Goal: Task Accomplishment & Management: Complete application form

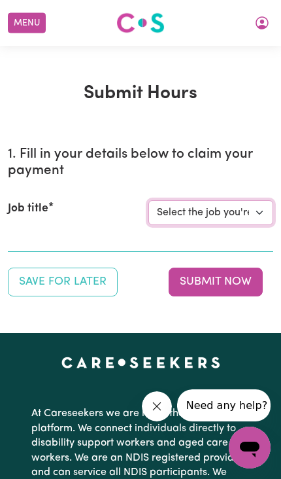
click at [256, 210] on select "Select the job you're submitting hours for... [[PERSON_NAME] Vitality Club] [DE…" at bounding box center [211, 212] width 125 height 25
select select "14225"
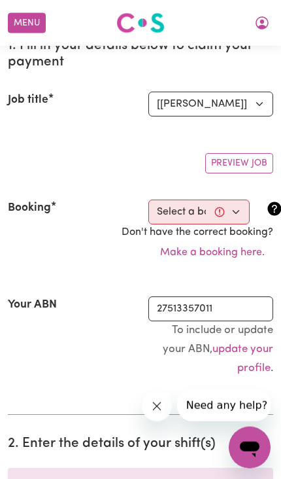
scroll to position [109, 0]
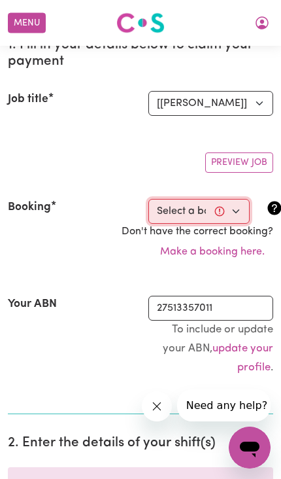
click at [245, 209] on select "Select a booking... [DATE] 11:00am to 12:00pm (RECURRING) [DATE] 11:00am to 12:…" at bounding box center [199, 211] width 101 height 25
select select "356522"
type input "[DATE]"
type input "10"
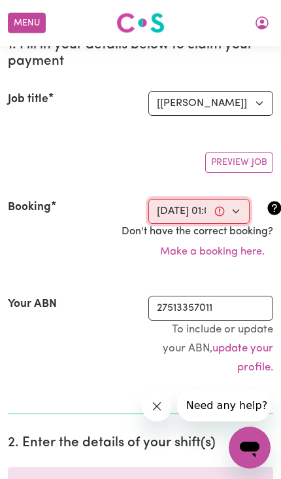
type input "2025"
type input "13:00"
type input "1"
type input "0"
select select "pm"
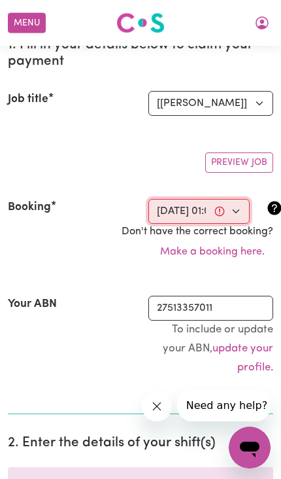
type input "14:00"
type input "2"
type input "0"
select select "pm"
select select "50-Weekday"
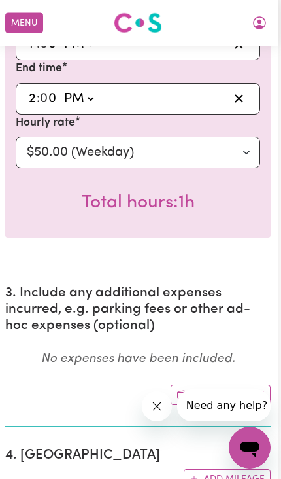
scroll to position [732, 25]
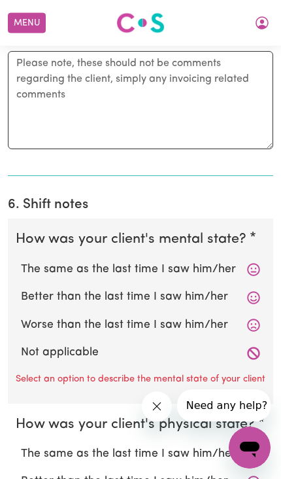
click at [196, 289] on label "Better than the last time I saw him/her" at bounding box center [141, 297] width 240 height 17
click at [21, 288] on input "Better than the last time I saw him/her" at bounding box center [20, 288] width 1 height 1
radio input "true"
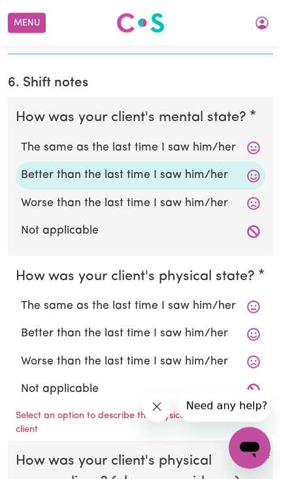
scroll to position [1294, 0]
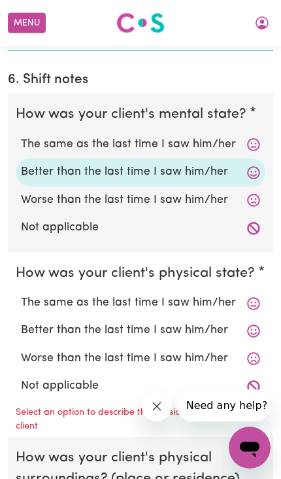
click at [192, 322] on label "Better than the last time I saw him/her" at bounding box center [141, 330] width 240 height 17
click at [21, 321] on input "Better than the last time I saw him/her" at bounding box center [20, 321] width 1 height 1
radio input "true"
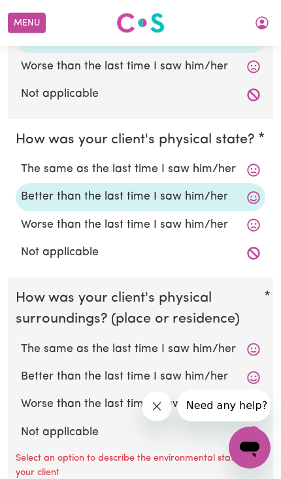
click at [181, 369] on label "Better than the last time I saw him/her" at bounding box center [141, 377] width 240 height 17
click at [21, 368] on input "Better than the last time I saw him/her" at bounding box center [20, 368] width 1 height 1
radio input "true"
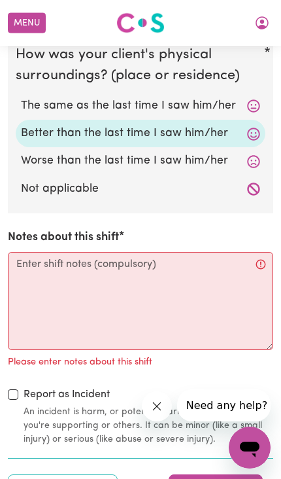
scroll to position [1671, 0]
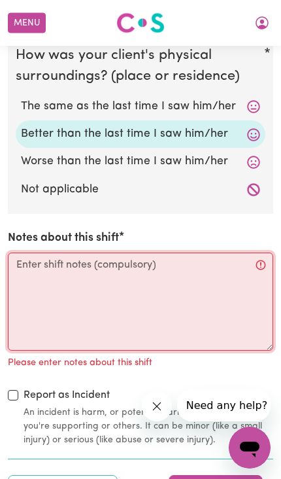
click at [48, 259] on textarea "Notes about this shift" at bounding box center [141, 302] width 266 height 98
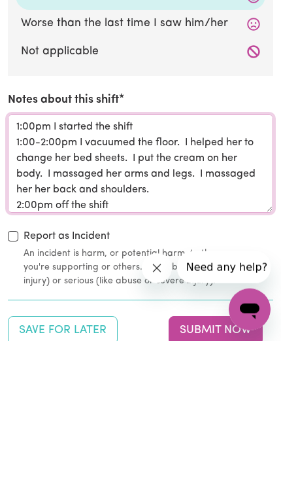
type textarea "1:00pm I started the shift 1:00-2:00pm I vacuumed the floor. I helped her to ch…"
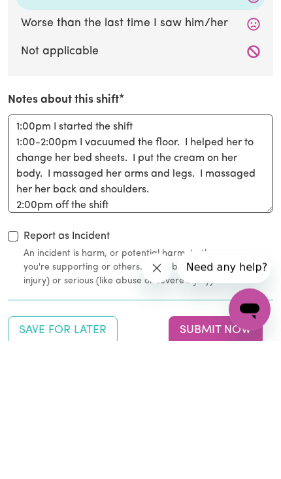
scroll to position [1809, 0]
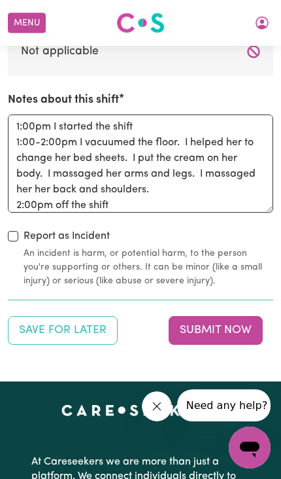
click at [236, 316] on button "Submit Now" at bounding box center [216, 330] width 94 height 29
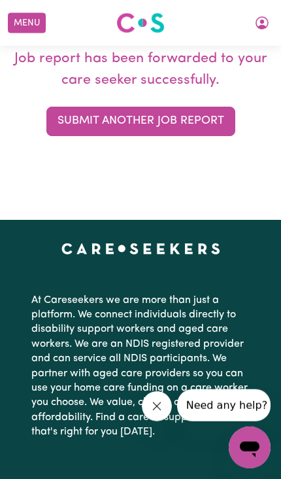
scroll to position [0, 0]
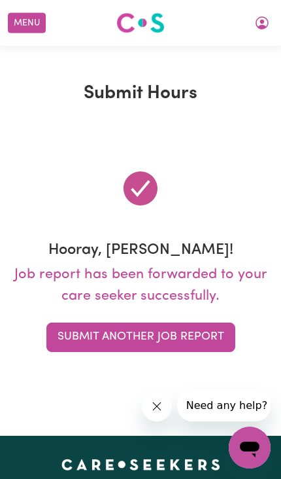
click at [25, 20] on button "Menu" at bounding box center [27, 23] width 38 height 20
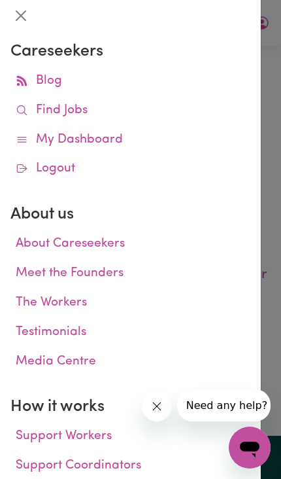
click at [111, 141] on link "My Dashboard" at bounding box center [130, 140] width 240 height 29
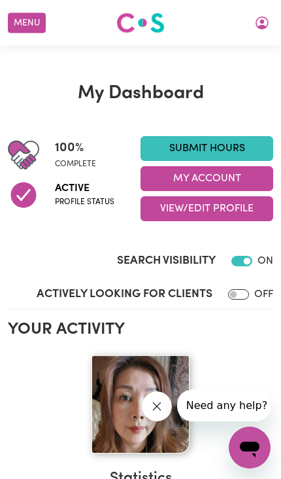
click at [230, 175] on button "My Account" at bounding box center [207, 178] width 133 height 25
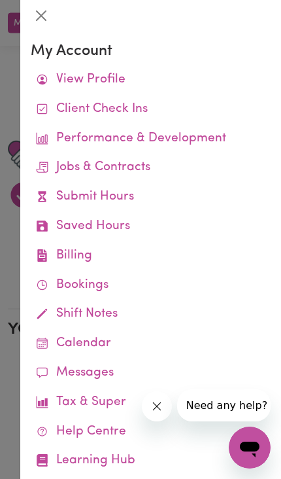
click at [0, 0] on link "Job Reports" at bounding box center [0, 0] width 0 height 0
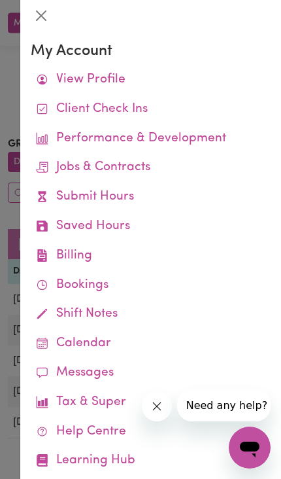
click at [0, 0] on link "Job Reports" at bounding box center [0, 0] width 0 height 0
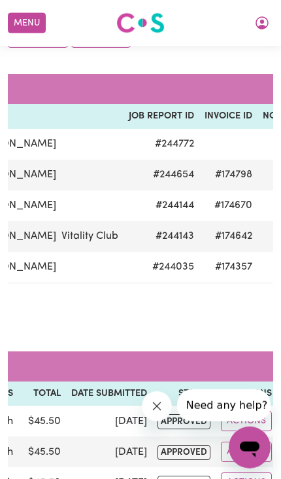
scroll to position [0, 83]
